Goal: Book appointment/travel/reservation

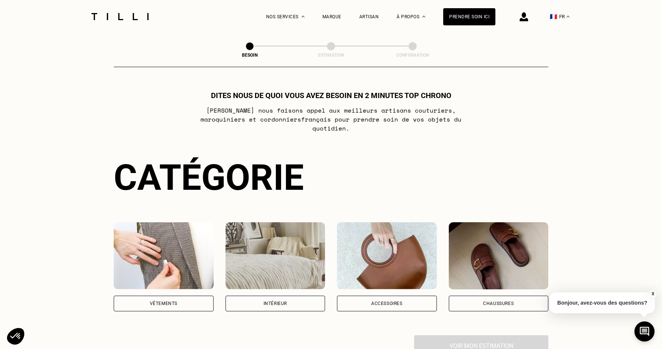
click at [144, 245] on img at bounding box center [164, 255] width 100 height 67
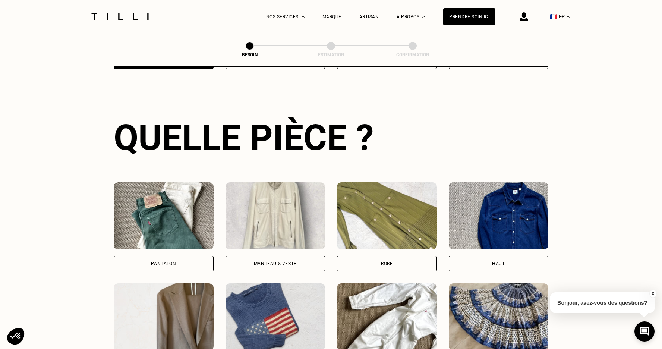
scroll to position [243, 0]
click at [377, 255] on div "Robe" at bounding box center [387, 263] width 100 height 16
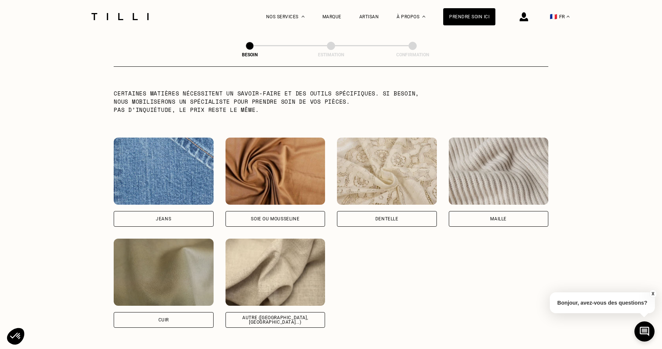
scroll to position [742, 0]
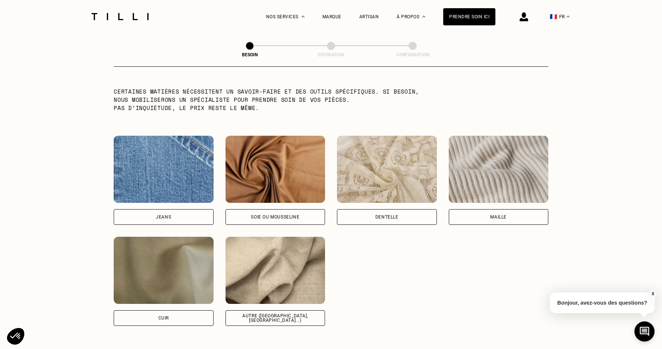
click at [299, 292] on img at bounding box center [276, 270] width 100 height 67
select select "FR"
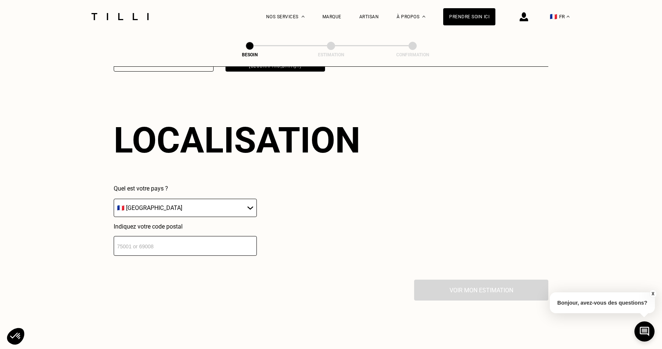
scroll to position [1000, 0]
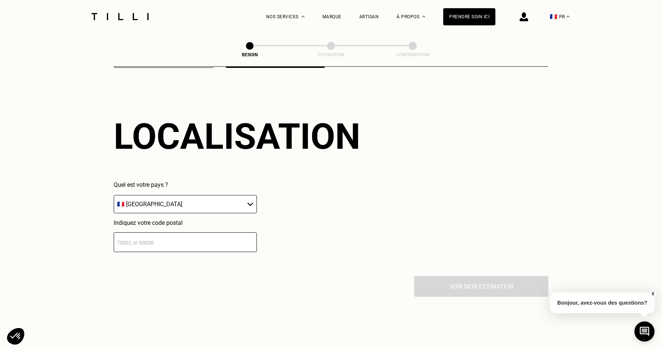
click at [199, 232] on input "number" at bounding box center [185, 242] width 143 height 20
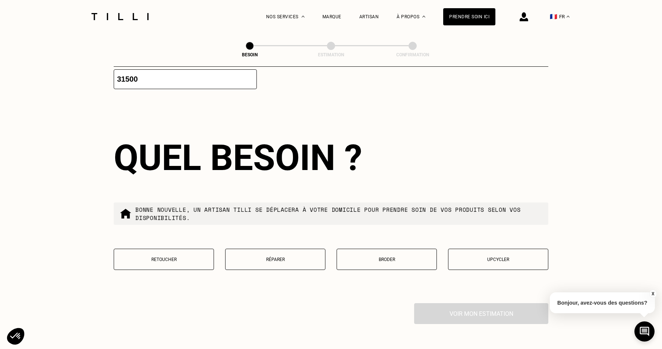
scroll to position [1184, 0]
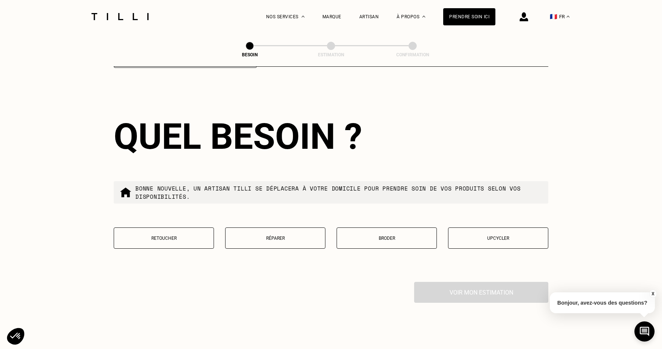
type input "31500"
click at [169, 236] on p "Retoucher" at bounding box center [164, 238] width 92 height 5
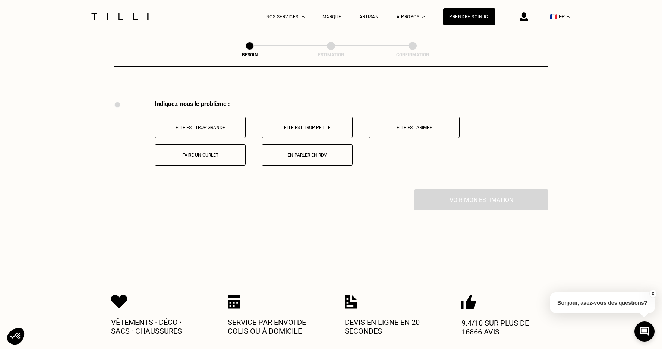
scroll to position [1375, 0]
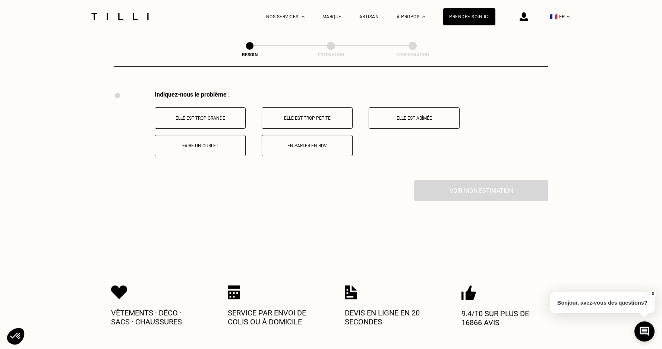
click at [290, 116] on p "Elle est trop petite" at bounding box center [307, 118] width 83 height 5
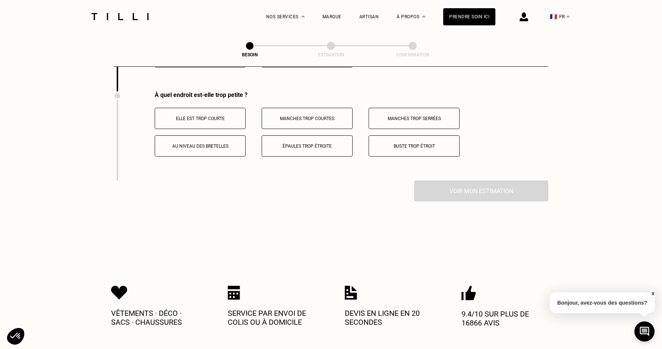
scroll to position [1464, 0]
click at [400, 143] on p "Buste trop étroit" at bounding box center [414, 145] width 83 height 5
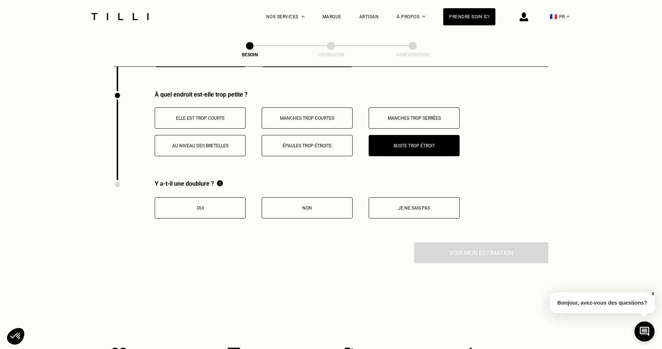
click at [206, 197] on button "Oui" at bounding box center [200, 207] width 91 height 21
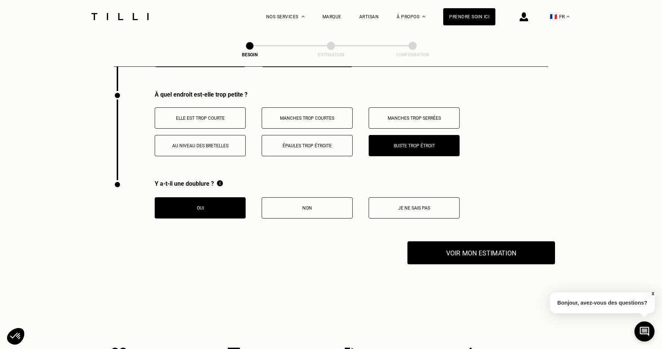
click at [464, 250] on button "Voir mon estimation" at bounding box center [482, 252] width 148 height 23
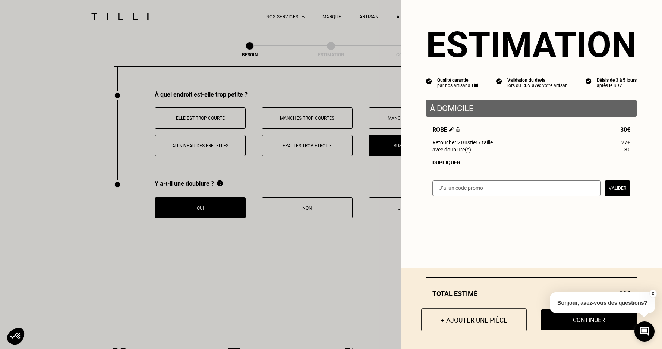
click at [456, 316] on button "+ Ajouter une pièce" at bounding box center [474, 319] width 106 height 23
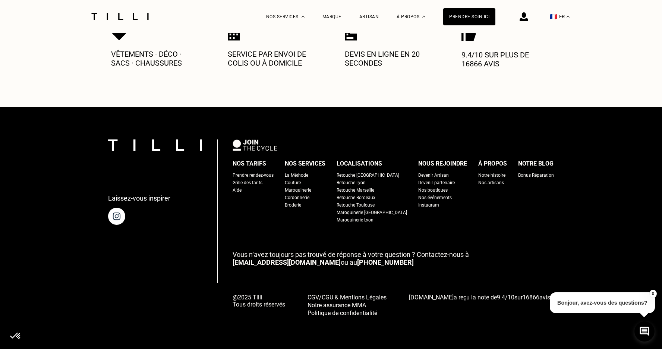
scroll to position [0, 0]
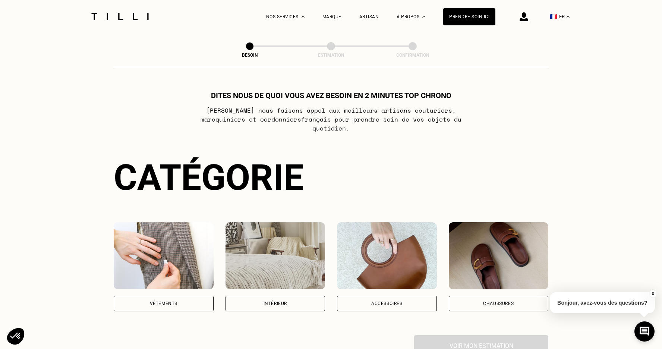
click at [175, 273] on img at bounding box center [164, 255] width 100 height 67
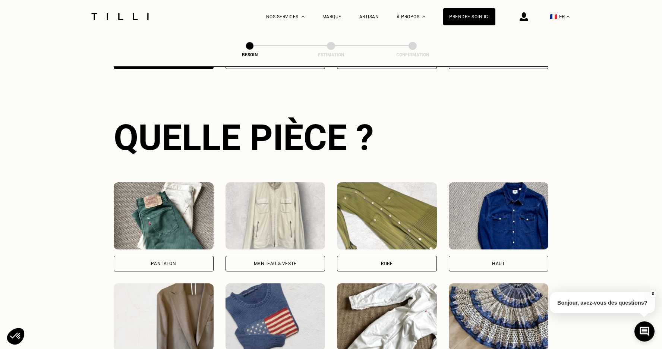
scroll to position [243, 0]
click at [266, 261] on div "Manteau & Veste" at bounding box center [275, 263] width 43 height 4
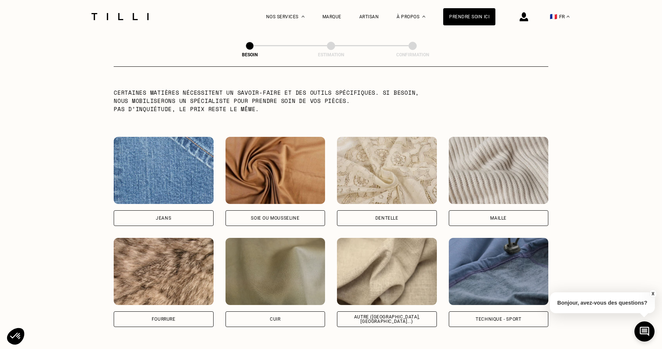
scroll to position [742, 0]
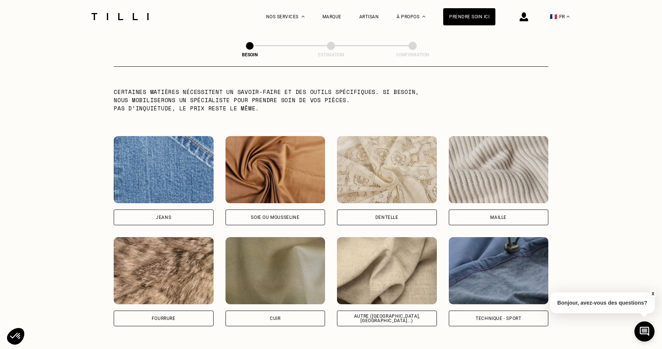
click at [376, 263] on img at bounding box center [387, 270] width 100 height 67
select select "FR"
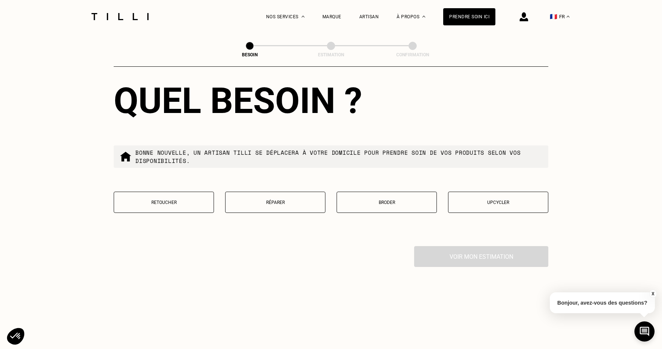
scroll to position [1222, 0]
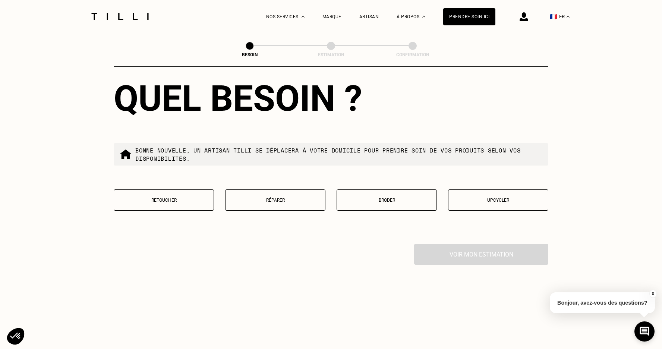
click at [185, 198] on p "Retoucher" at bounding box center [164, 200] width 92 height 5
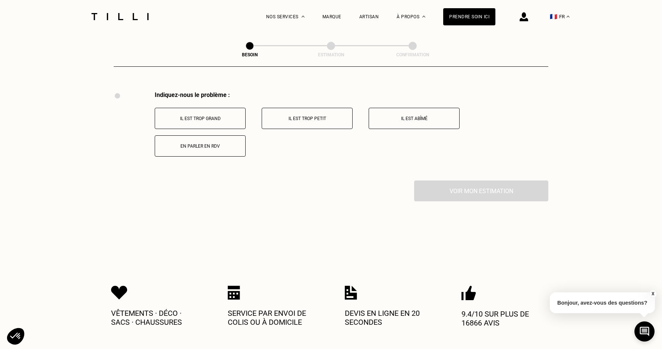
scroll to position [1375, 0]
click at [337, 116] on p "Il est trop petit" at bounding box center [307, 118] width 83 height 5
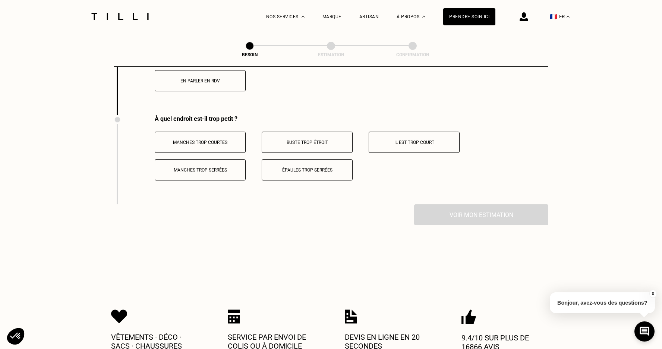
scroll to position [1464, 0]
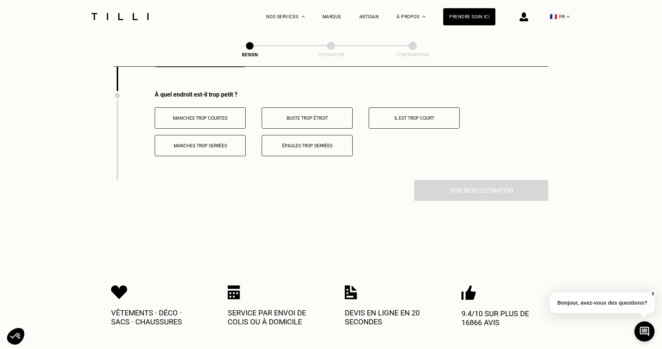
click at [337, 116] on p "Buste trop étroit" at bounding box center [307, 118] width 83 height 5
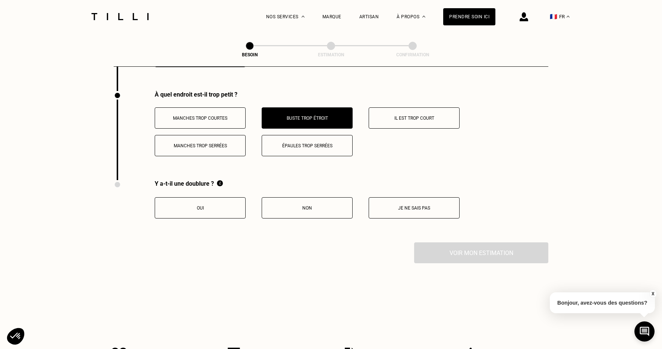
click at [206, 211] on button "Oui" at bounding box center [200, 207] width 91 height 21
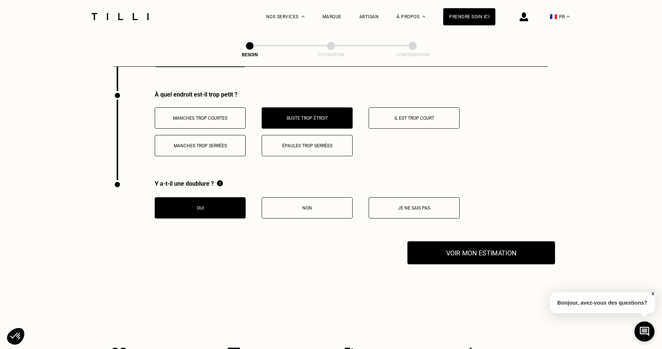
click at [512, 241] on button "Voir mon estimation" at bounding box center [482, 252] width 148 height 23
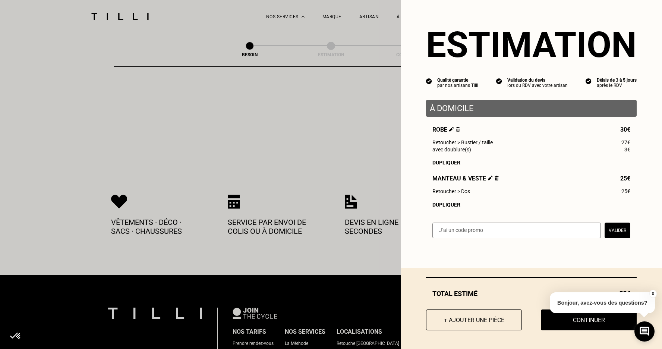
scroll to position [1618, 0]
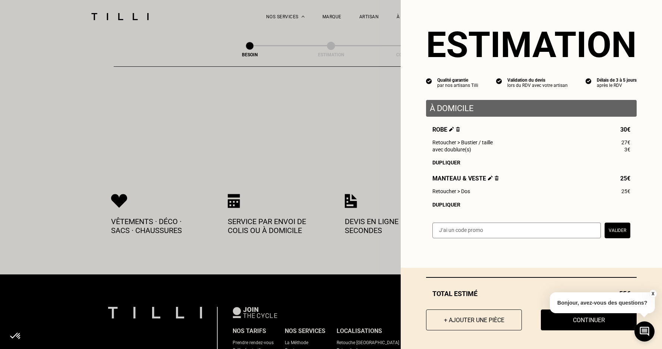
click at [653, 293] on button "X" at bounding box center [652, 294] width 7 height 8
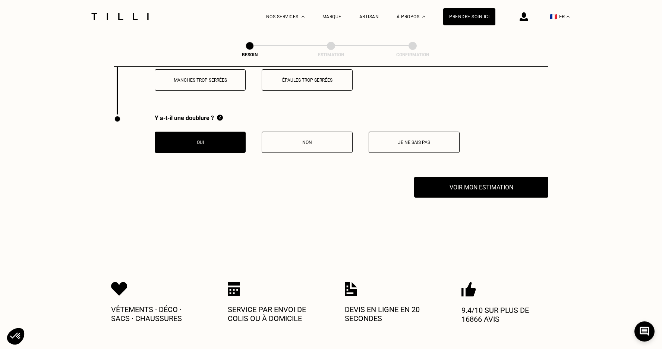
scroll to position [1451, 0]
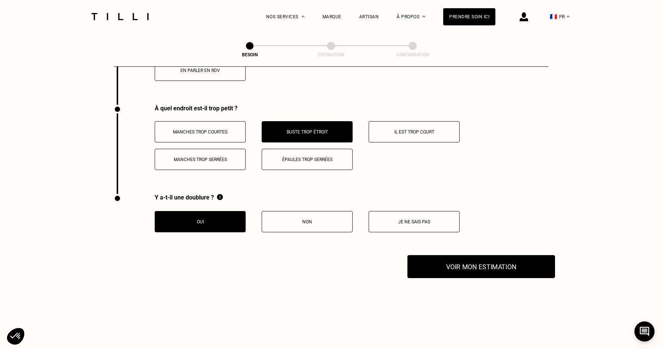
click at [496, 258] on button "Voir mon estimation" at bounding box center [482, 266] width 148 height 23
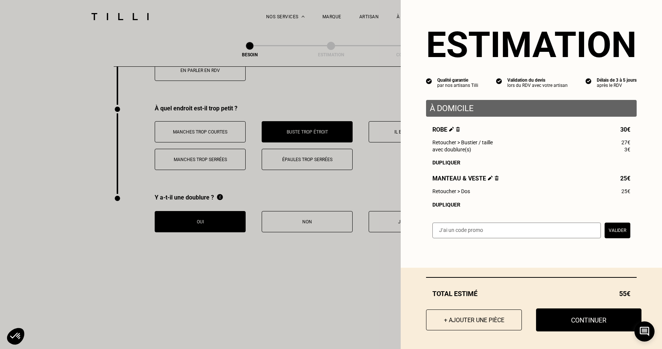
click at [562, 318] on button "Continuer" at bounding box center [589, 319] width 106 height 23
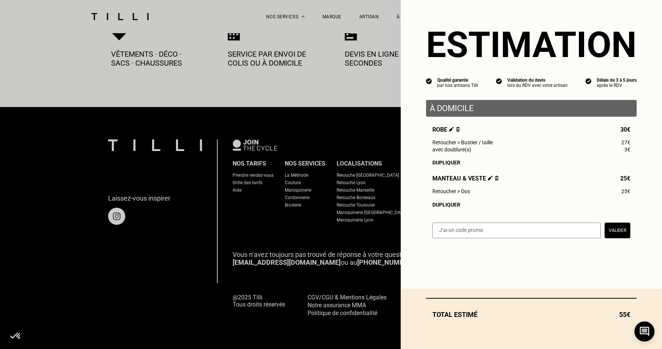
scroll to position [405, 0]
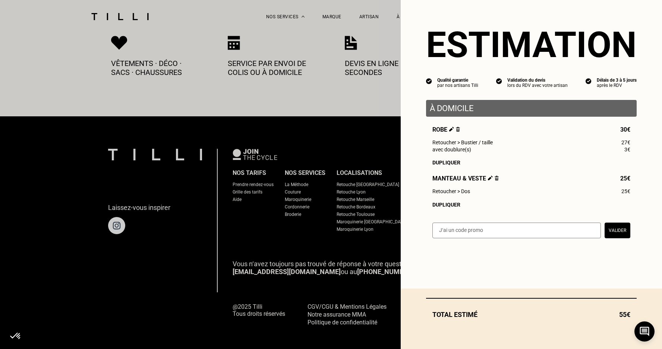
select select "FR"
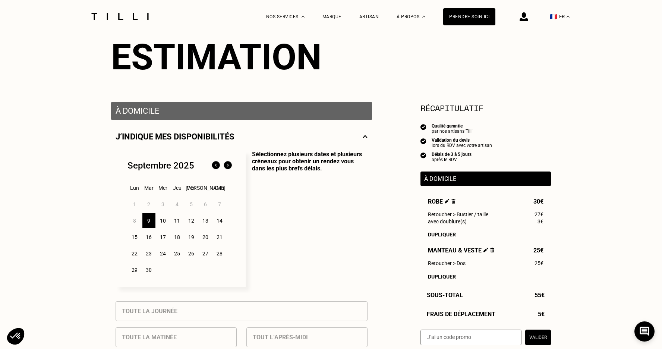
scroll to position [81, 0]
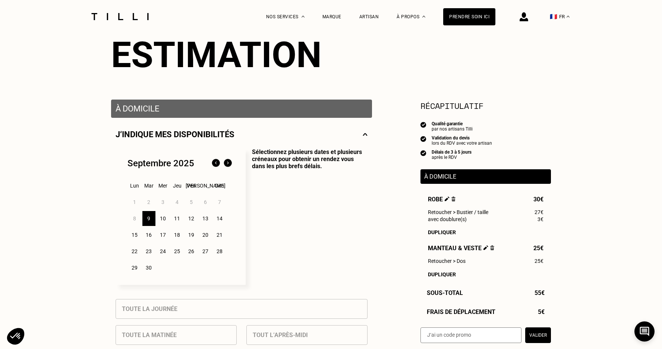
click at [164, 218] on div "10" at bounding box center [163, 218] width 13 height 15
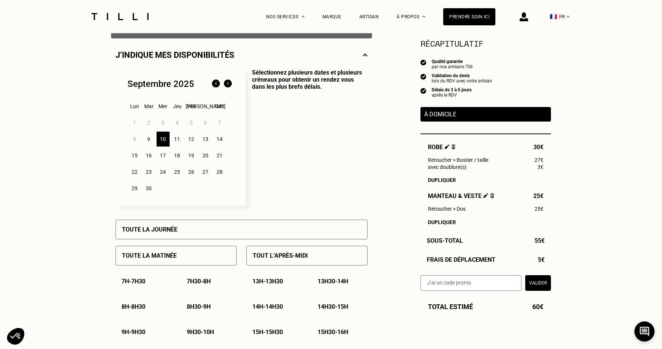
scroll to position [166, 0]
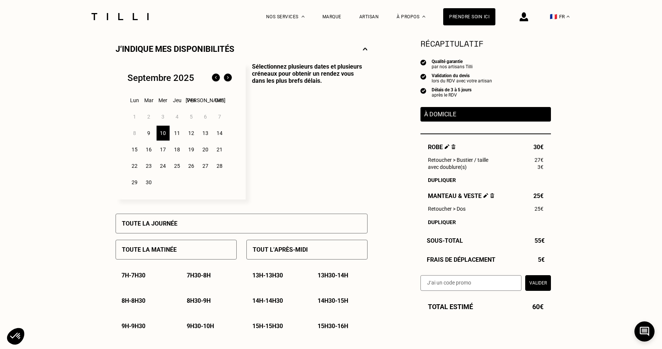
click at [188, 217] on div "Toute la journée" at bounding box center [242, 224] width 252 height 20
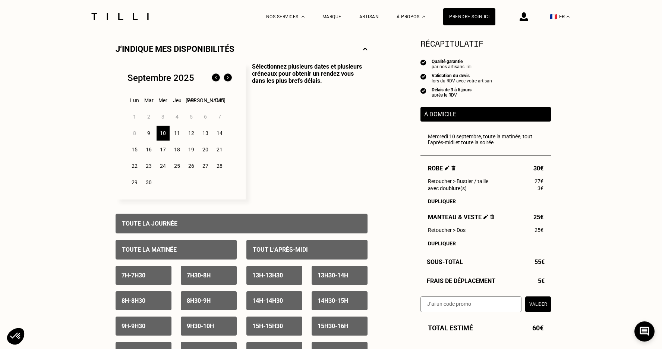
click at [188, 217] on div "Toute la journée" at bounding box center [242, 224] width 252 height 20
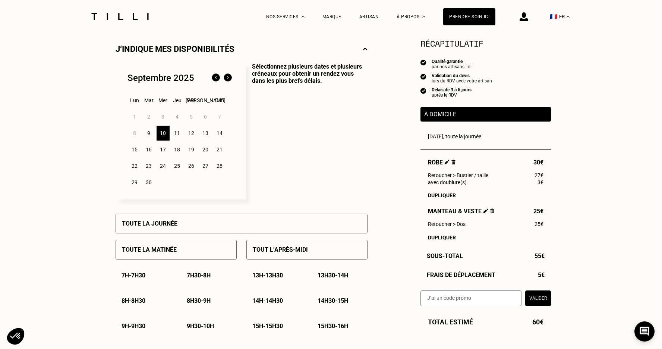
click at [298, 247] on p "Tout l’après-midi" at bounding box center [280, 249] width 55 height 7
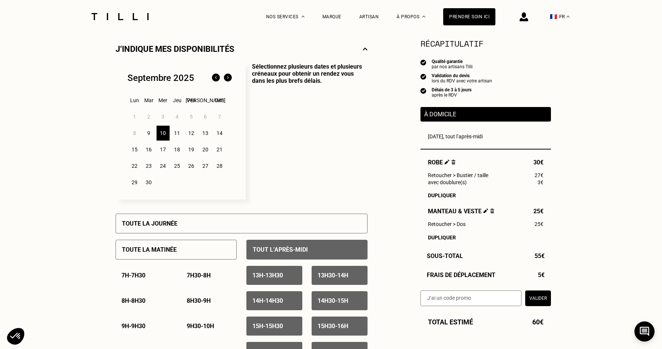
click at [191, 133] on div "12" at bounding box center [191, 133] width 13 height 15
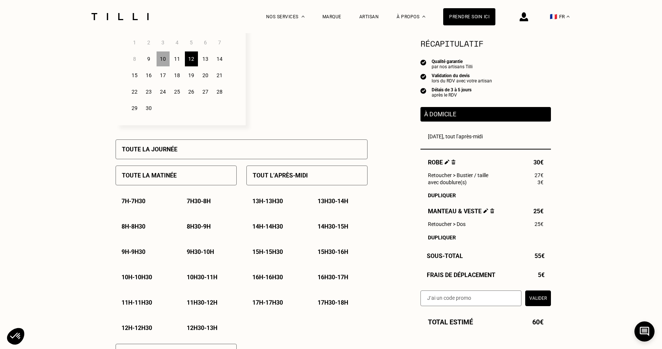
scroll to position [249, 0]
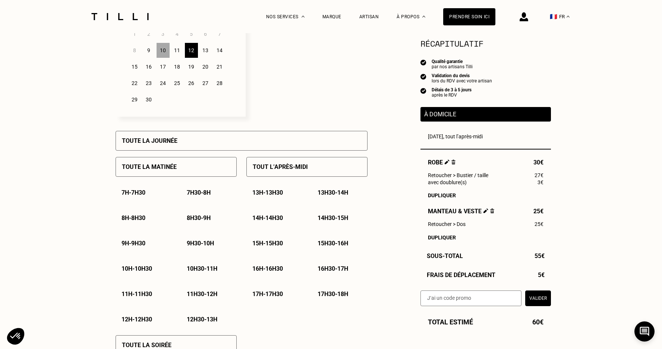
click at [348, 241] on p "15h30 - 16h" at bounding box center [333, 243] width 31 height 7
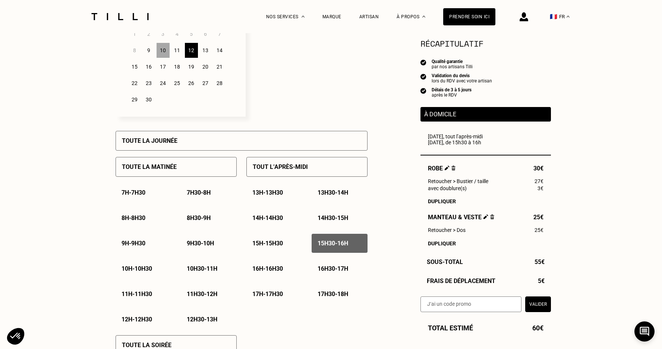
click at [275, 266] on p "16h - 16h30" at bounding box center [267, 268] width 31 height 7
click at [326, 267] on p "16h30 - 17h" at bounding box center [333, 268] width 31 height 7
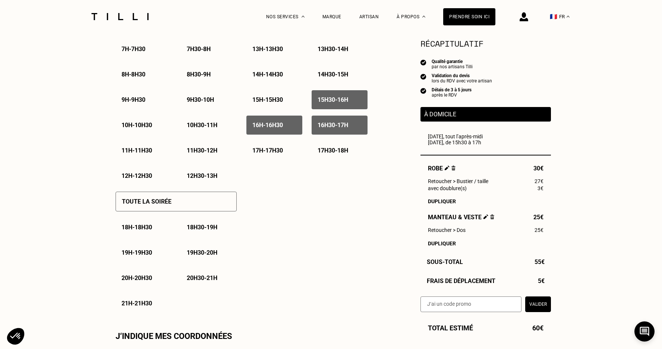
scroll to position [398, 0]
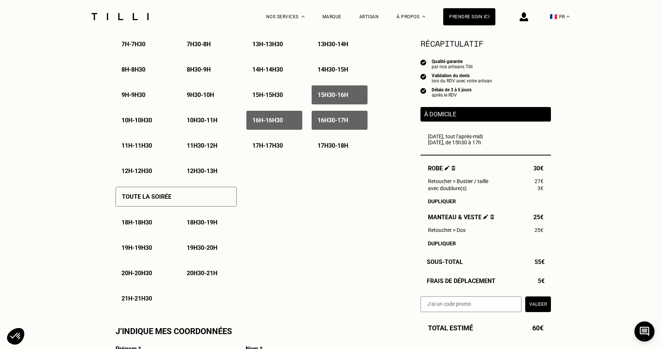
click at [283, 145] on p "17h - 17h30" at bounding box center [267, 145] width 31 height 7
click at [318, 145] on p "17h30 - 18h" at bounding box center [333, 145] width 31 height 7
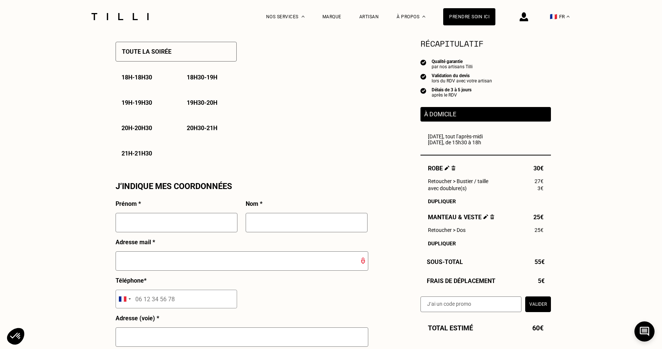
scroll to position [555, 0]
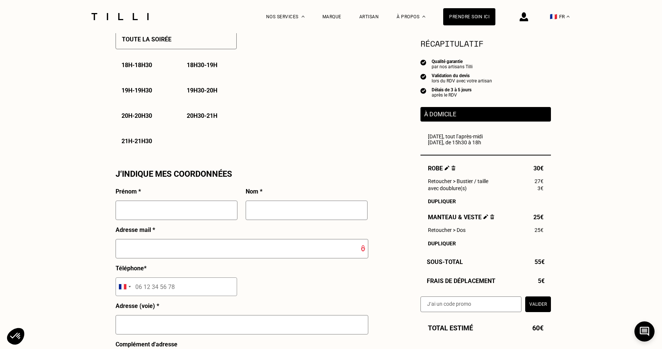
click at [219, 210] on input "text" at bounding box center [177, 210] width 122 height 19
type input "[PERSON_NAME]"
type input "GANET"
type input "[EMAIL_ADDRESS][DOMAIN_NAME]"
type input "06 07 53 45 80"
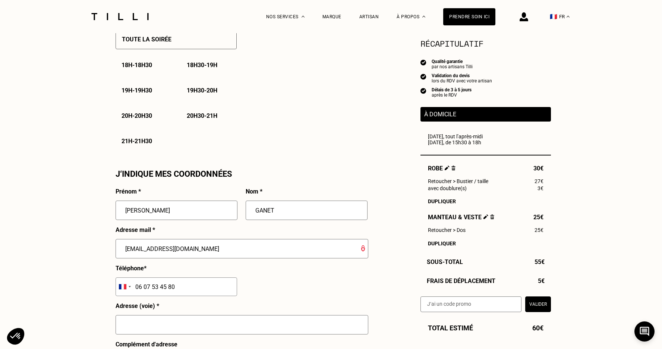
type input "[STREET_ADDRESS]"
type input "Maison"
type input "[GEOGRAPHIC_DATA] (Toulouse 31100)"
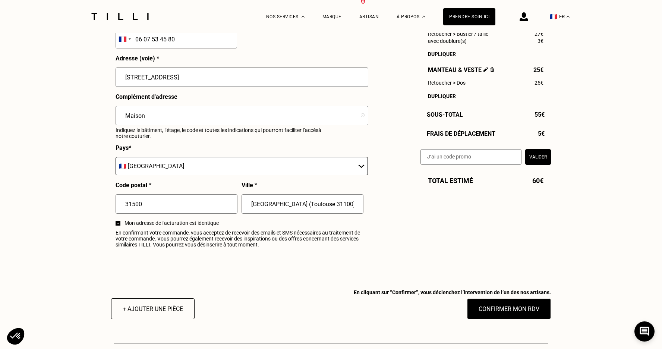
scroll to position [793, 0]
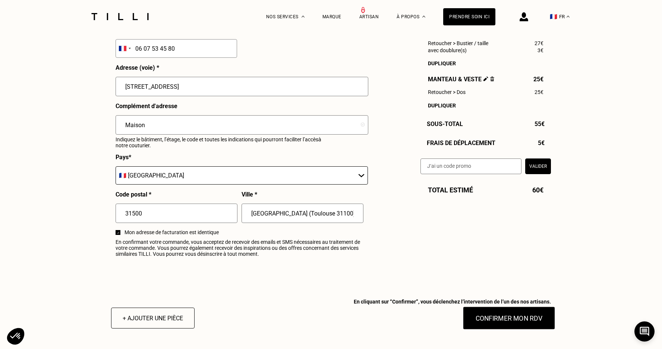
click at [492, 318] on button "Confirmer mon RDV" at bounding box center [509, 318] width 92 height 23
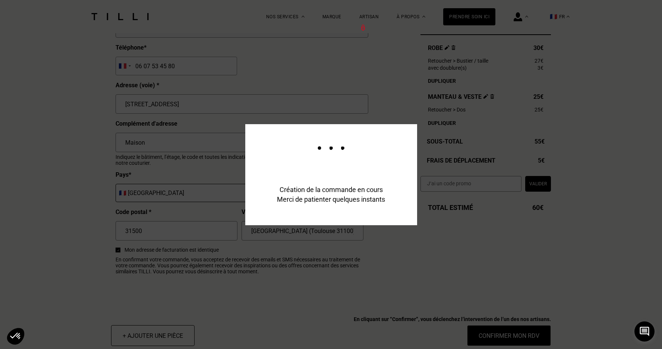
scroll to position [811, 0]
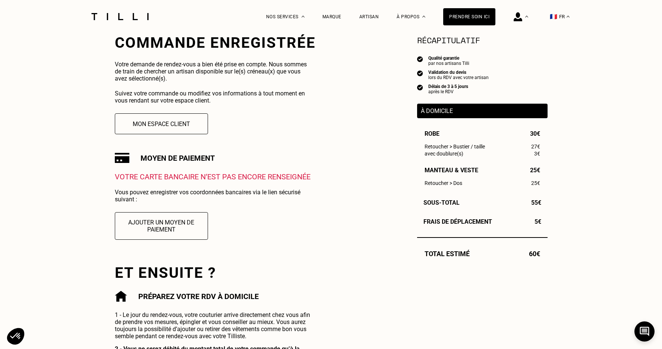
scroll to position [151, 0]
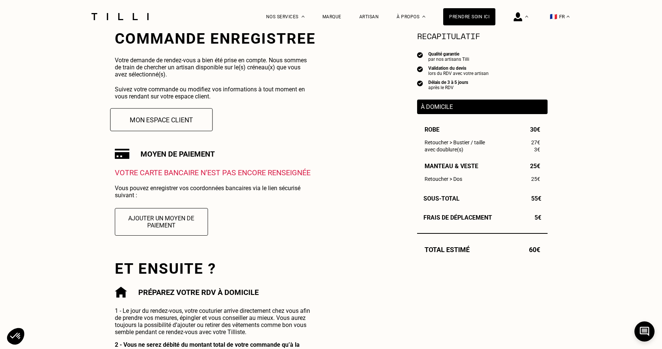
click at [141, 113] on button "Mon espace client" at bounding box center [161, 119] width 103 height 23
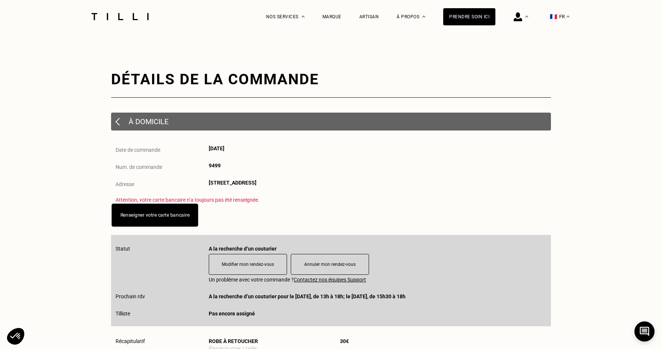
click at [182, 219] on button "Renseigner votre carte bancaire" at bounding box center [154, 215] width 87 height 23
click at [170, 215] on link "Renseigner votre carte bancaire" at bounding box center [154, 215] width 69 height 6
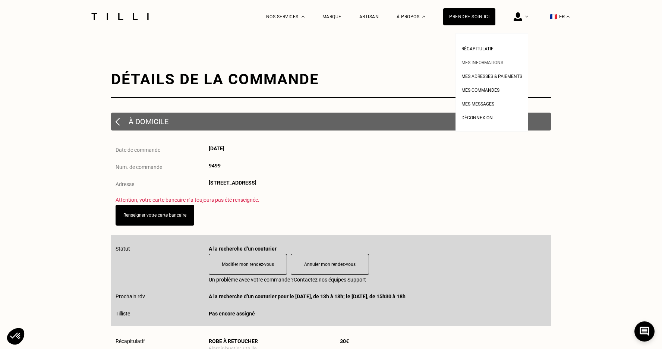
click at [476, 63] on span "Mes informations" at bounding box center [483, 62] width 42 height 5
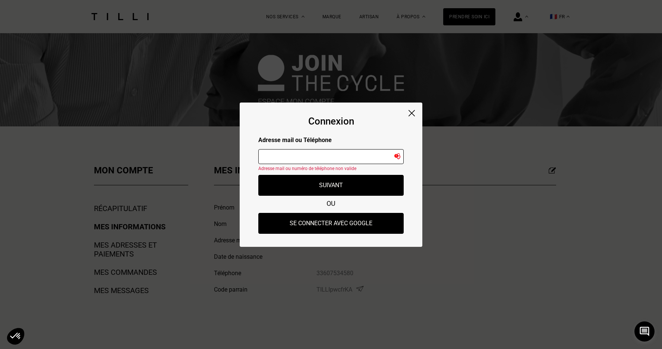
click at [286, 156] on input "text" at bounding box center [330, 156] width 145 height 15
click at [414, 113] on img at bounding box center [412, 113] width 6 height 6
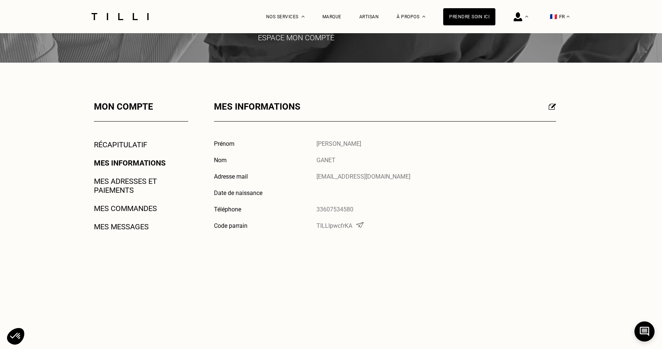
scroll to position [66, 0]
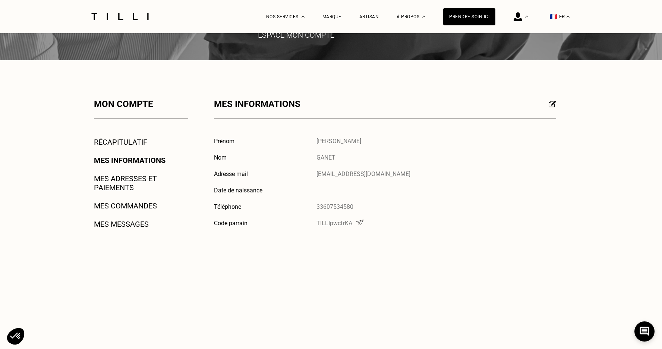
click at [123, 174] on link "Mes adresses et paiements" at bounding box center [141, 183] width 94 height 18
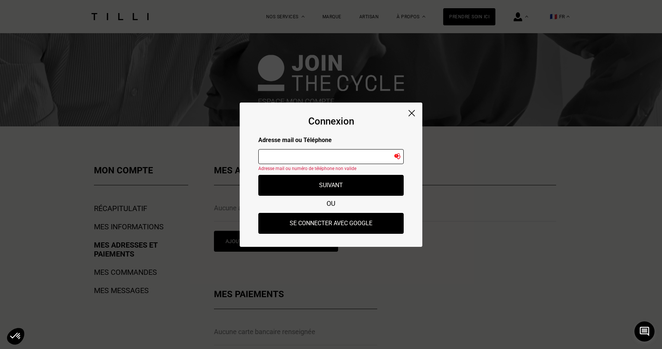
click at [286, 153] on input "text" at bounding box center [330, 156] width 145 height 15
type input "[EMAIL_ADDRESS][DOMAIN_NAME]"
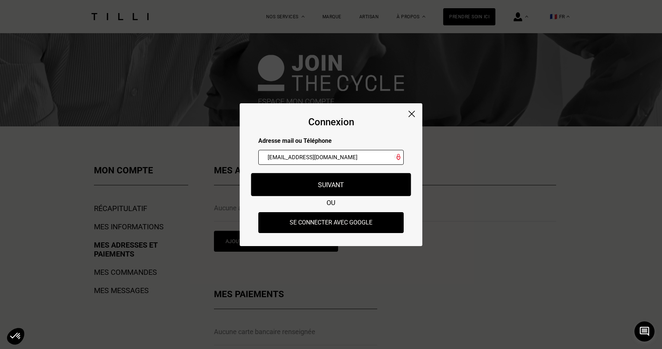
click at [320, 178] on button "Suivant" at bounding box center [331, 184] width 160 height 23
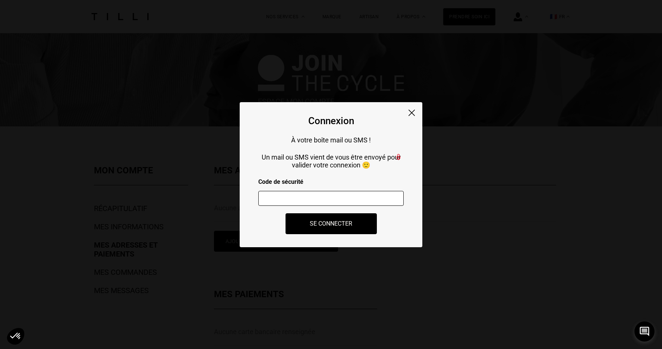
click at [336, 194] on input "number" at bounding box center [330, 198] width 145 height 15
type input "693651"
click at [349, 227] on button "Se connecter" at bounding box center [331, 223] width 101 height 23
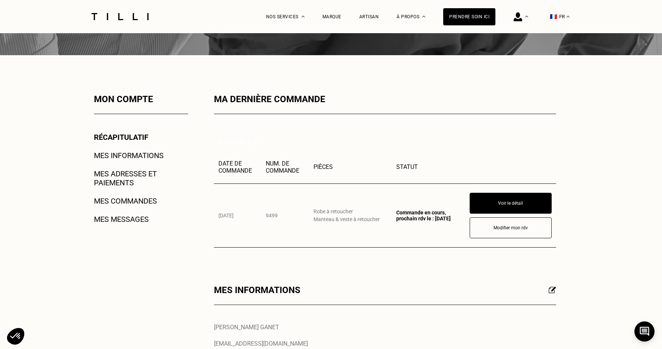
scroll to position [72, 0]
click at [487, 230] on button "Modifier mon rdv" at bounding box center [511, 227] width 90 height 23
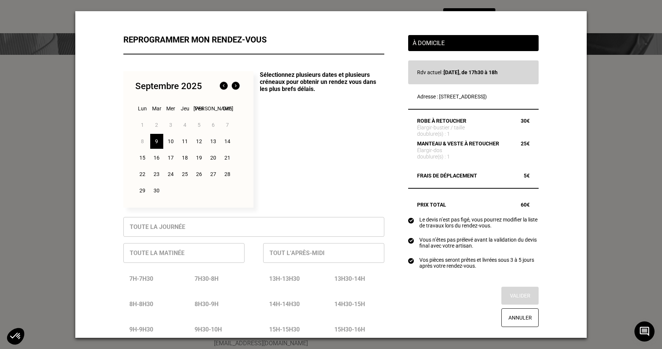
click at [169, 143] on div "10" at bounding box center [170, 141] width 13 height 15
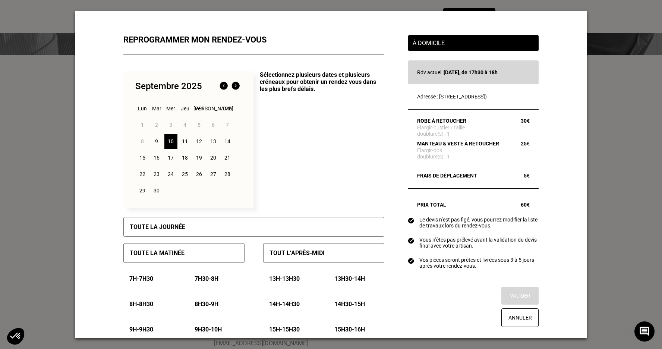
click at [300, 255] on p "Tout l’après-midi" at bounding box center [297, 252] width 55 height 7
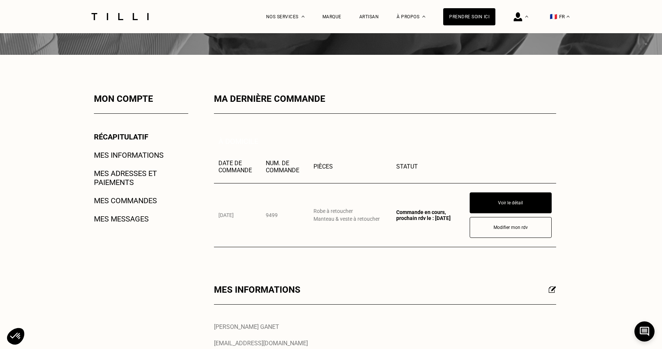
click at [121, 182] on link "Mes adresses et paiements" at bounding box center [141, 178] width 94 height 18
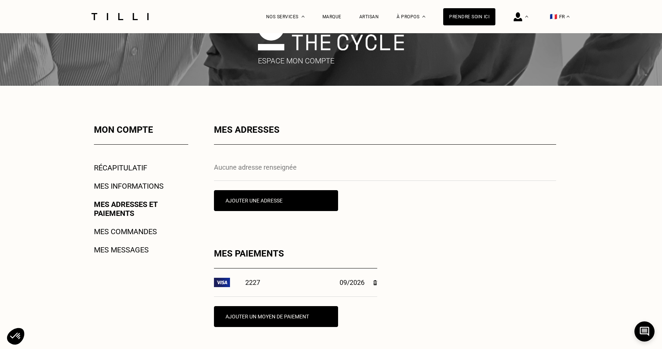
scroll to position [41, 0]
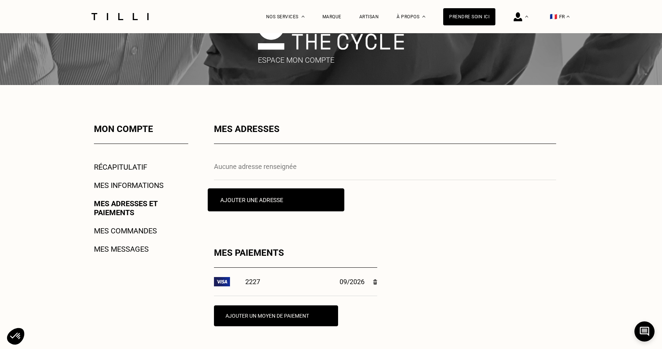
click at [242, 198] on button "Ajouter une adresse" at bounding box center [276, 199] width 136 height 23
select select "AT"
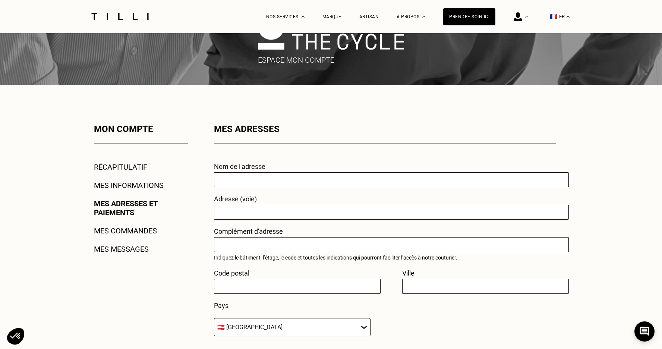
click at [242, 181] on input "text" at bounding box center [391, 179] width 355 height 15
type input "Dom"
type input "[STREET_ADDRESS]"
type input "Maison"
type input "31500"
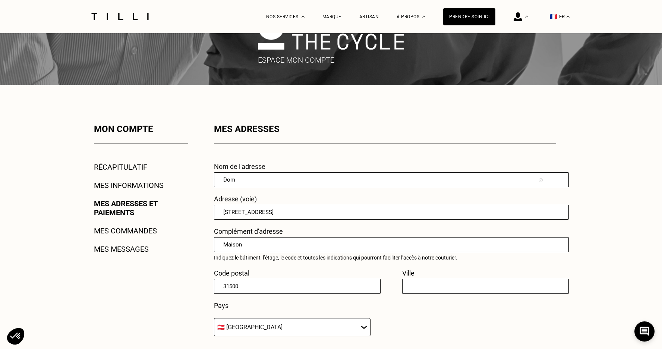
type input "[GEOGRAPHIC_DATA]"
select select "FR"
drag, startPoint x: 255, startPoint y: 242, endPoint x: 140, endPoint y: 242, distance: 115.2
click at [143, 243] on div "Mon compte Récapitulatif Mes informations Mes adresses et paiements Mes command…" at bounding box center [331, 317] width 537 height 386
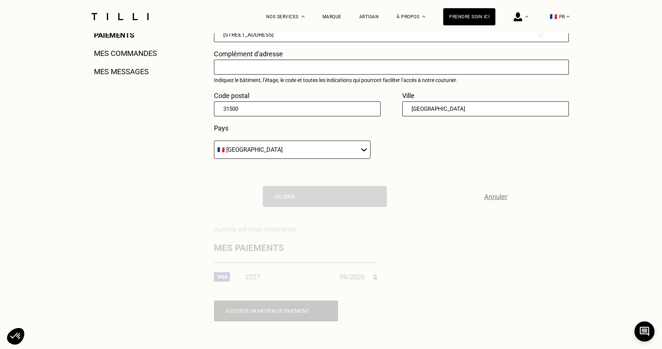
click at [158, 211] on div "Mon compte Récapitulatif Mes informations Mes adresses et paiements Mes command…" at bounding box center [131, 139] width 114 height 386
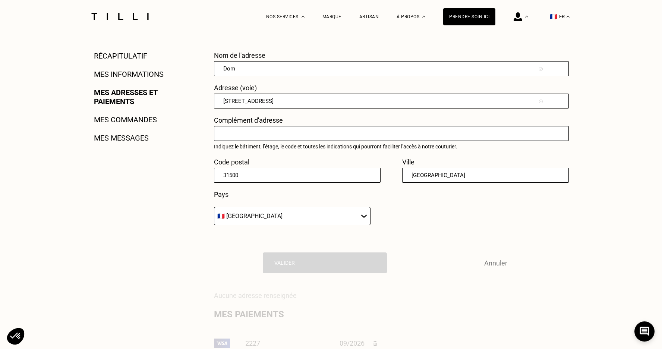
scroll to position [62, 0]
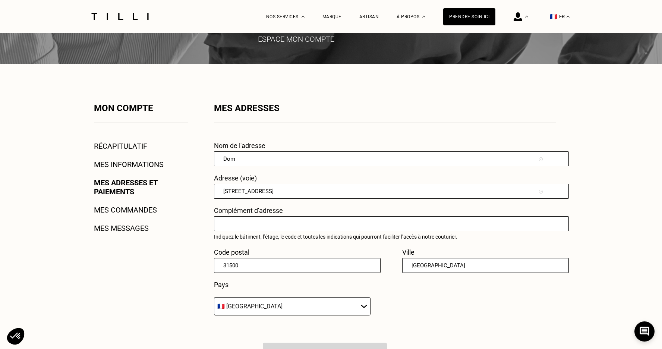
click at [239, 160] on input "Dom" at bounding box center [391, 158] width 355 height 15
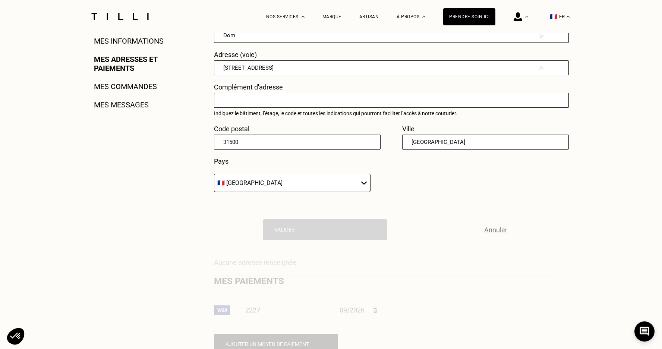
scroll to position [255, 0]
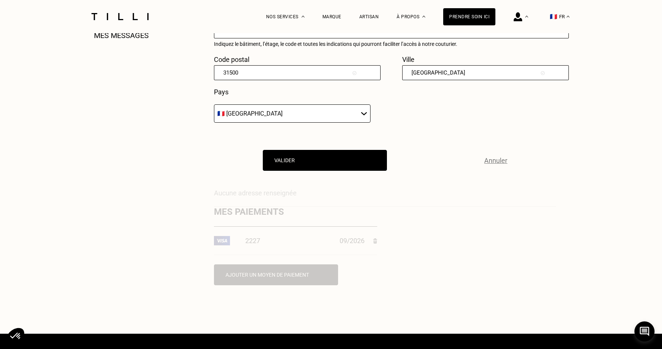
click at [412, 71] on input "[GEOGRAPHIC_DATA]" at bounding box center [485, 72] width 167 height 15
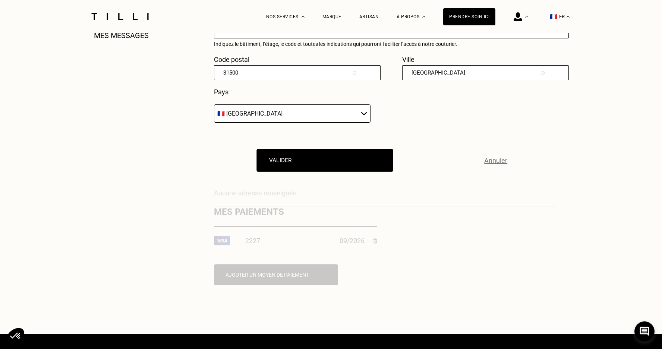
click at [286, 163] on button "Valider" at bounding box center [325, 160] width 136 height 23
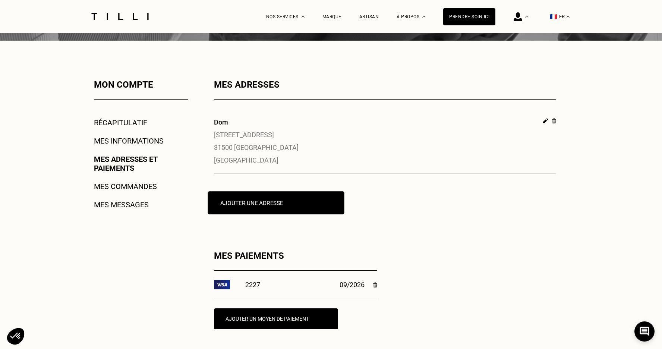
scroll to position [84, 0]
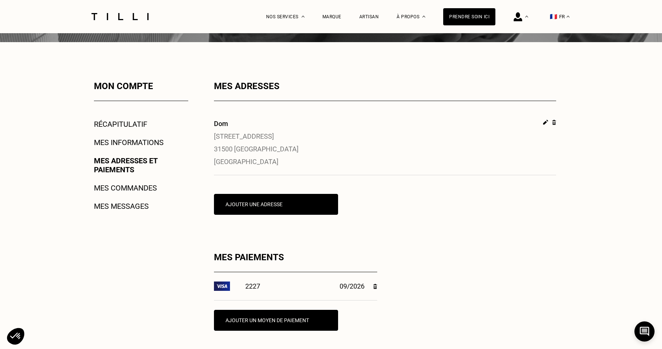
click at [118, 210] on link "Mes messages" at bounding box center [121, 206] width 55 height 9
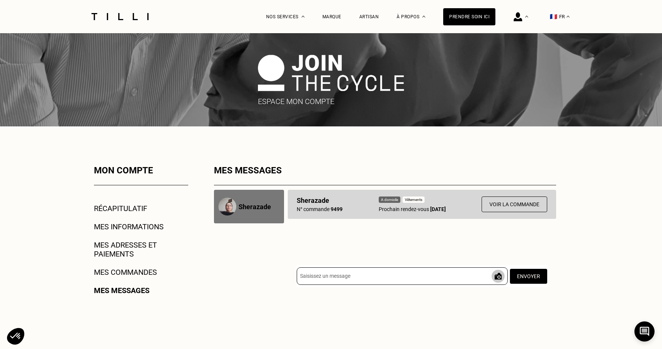
click at [239, 207] on p "Sherazade" at bounding box center [255, 207] width 32 height 8
click at [520, 206] on button "Voir la commande" at bounding box center [514, 204] width 68 height 16
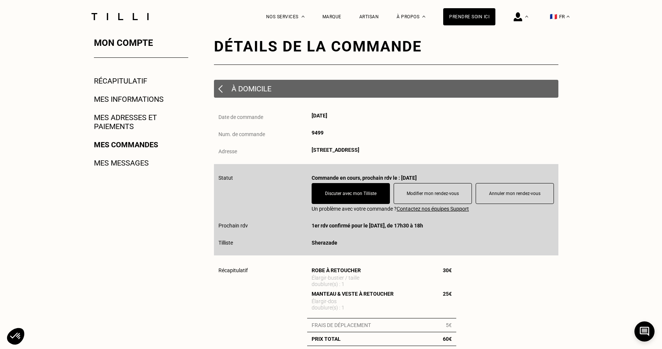
scroll to position [141, 0]
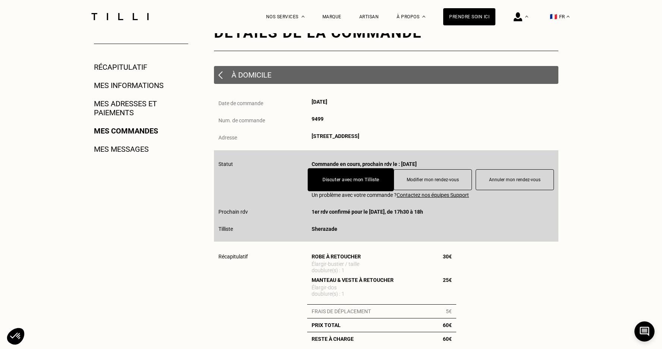
click at [358, 178] on button "Discuter avec mon Tilliste" at bounding box center [351, 179] width 86 height 23
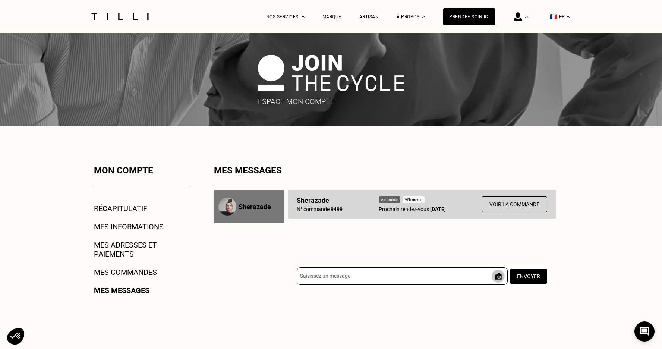
click at [333, 273] on input at bounding box center [402, 276] width 211 height 18
type input "Bonjour, à tout hasard, vous ne seriez pas disponible [DATE] après midi ?"
click at [519, 280] on button "Envoyer" at bounding box center [528, 276] width 39 height 16
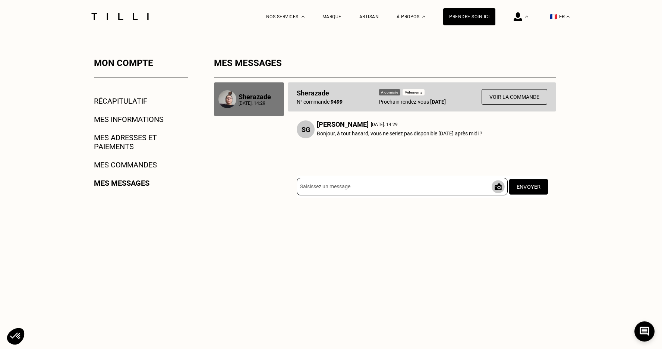
scroll to position [112, 0]
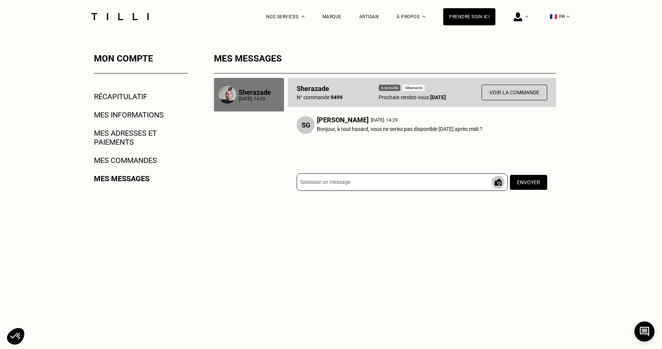
click at [232, 97] on img at bounding box center [228, 95] width 18 height 18
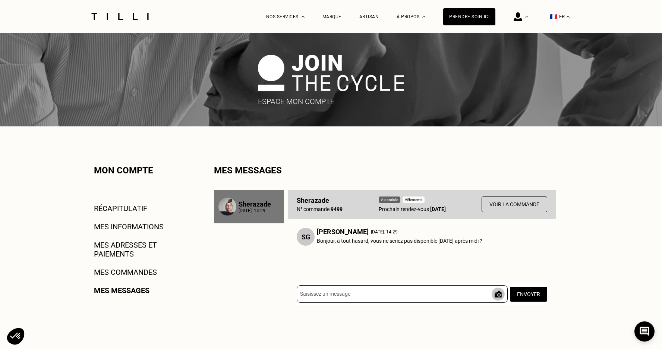
click at [248, 206] on p "Sherazade" at bounding box center [255, 204] width 32 height 8
